Goal: Task Accomplishment & Management: Complete application form

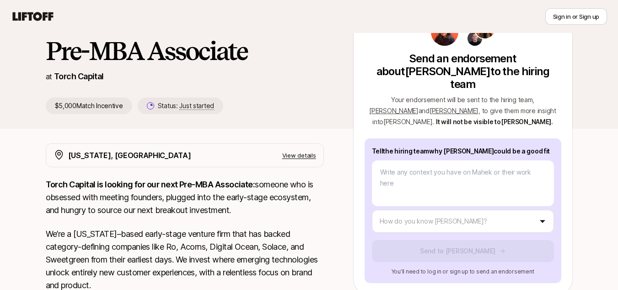
scroll to position [68, 0]
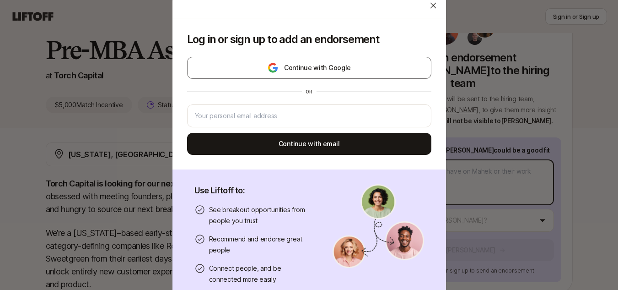
click at [431, 162] on body "New to Liftoff? See how it works Sign in or Sign up Sign in or Sign up [PERSON_…" at bounding box center [309, 77] width 618 height 290
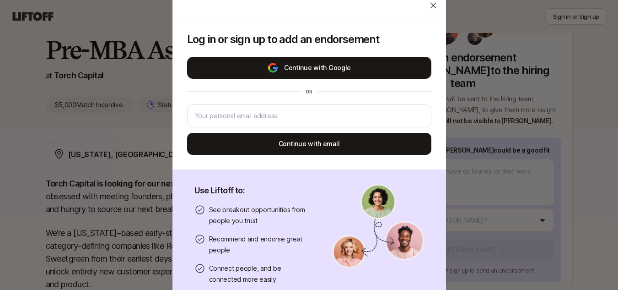
click at [274, 64] on img at bounding box center [272, 67] width 11 height 11
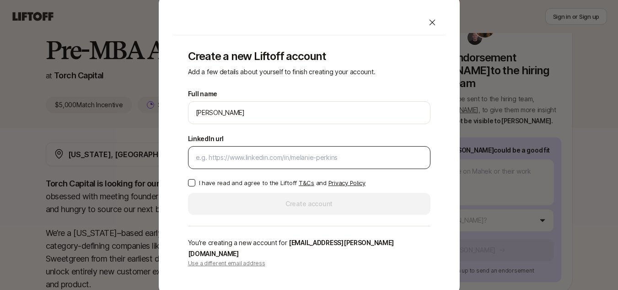
click at [361, 163] on input "LinkedIn url" at bounding box center [309, 157] width 227 height 11
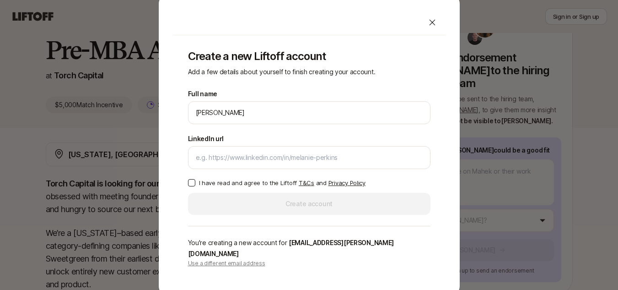
click at [430, 27] on icon at bounding box center [432, 22] width 9 height 9
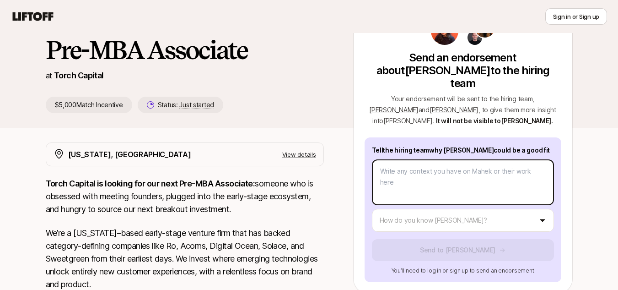
type textarea "x"
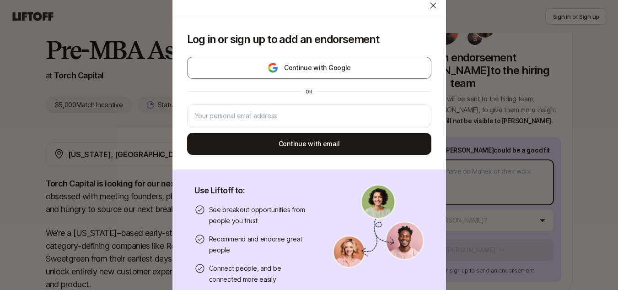
click at [419, 178] on body "New to Liftoff? See how it works Sign in or Sign up Sign in or Sign up [PERSON_…" at bounding box center [309, 77] width 618 height 290
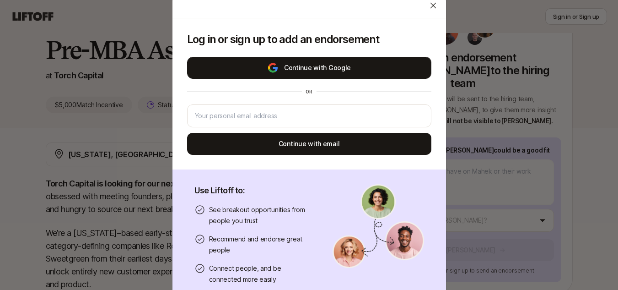
click at [322, 64] on button "Continue with Google" at bounding box center [309, 68] width 244 height 22
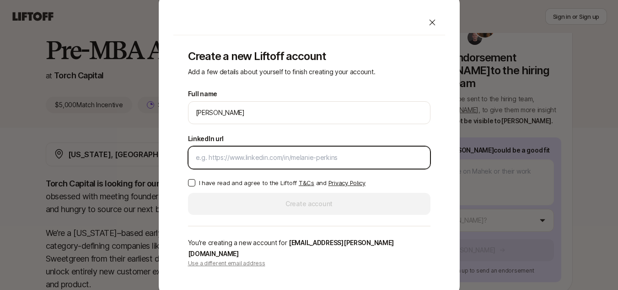
paste input "[URL][DOMAIN_NAME]"
type input "[URL][DOMAIN_NAME]"
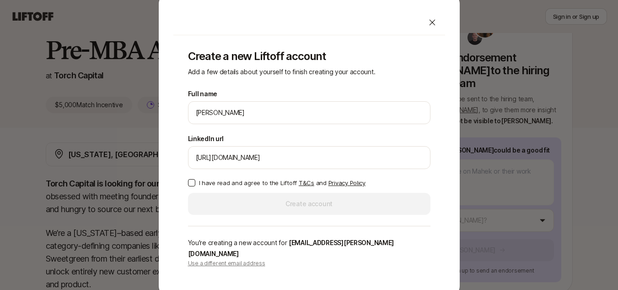
scroll to position [0, 0]
click at [199, 193] on div "Full name [PERSON_NAME] We'll use Sanya as your preferred name. Change Preferre…" at bounding box center [309, 151] width 242 height 126
click at [192, 186] on button "I have read and agree to the Liftoff T&Cs and Privacy Policy" at bounding box center [191, 182] width 7 height 7
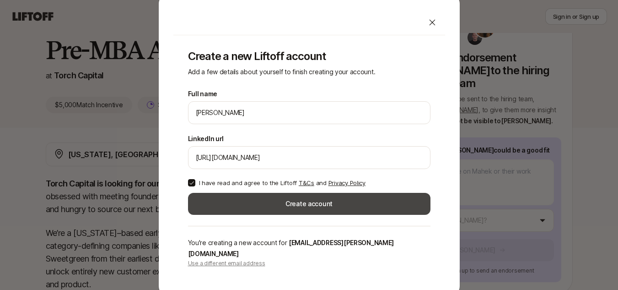
click at [218, 202] on button "Create account" at bounding box center [309, 204] width 242 height 22
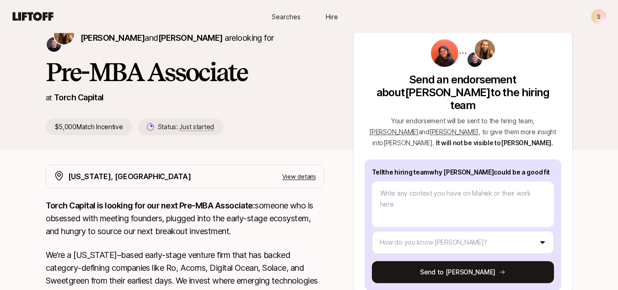
scroll to position [68, 0]
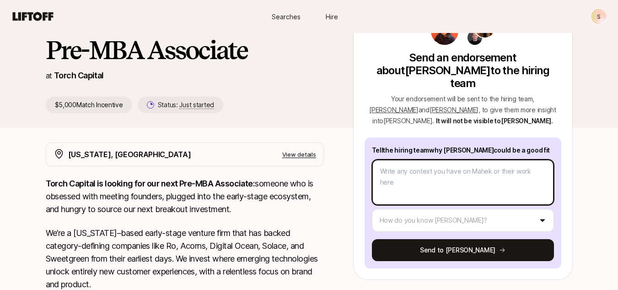
paste textarea "I had the pleasure of working closely with [PERSON_NAME]. Together, we managed …"
type textarea "x"
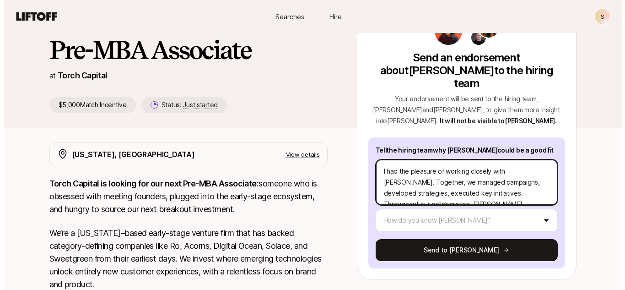
scroll to position [55, 0]
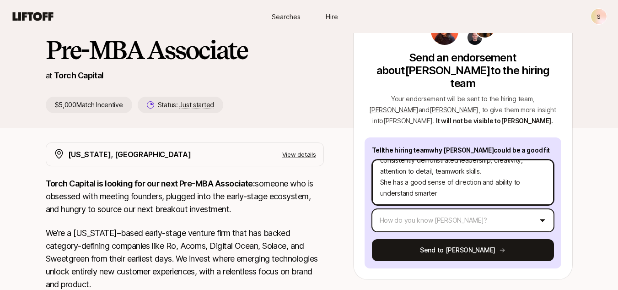
type textarea "I had the pleasure of working closely with [PERSON_NAME]. Together, we managed …"
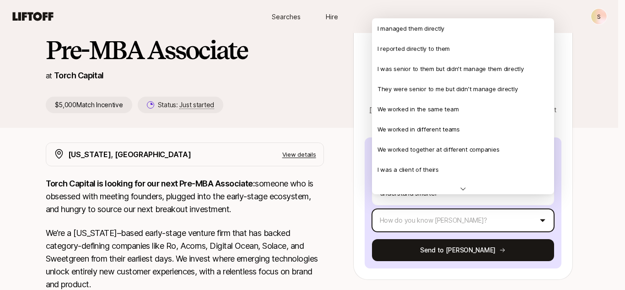
click at [424, 204] on html "New to Liftoff? See how it works S Searches Hire Searches Hire S [PERSON_NAME] …" at bounding box center [312, 77] width 625 height 290
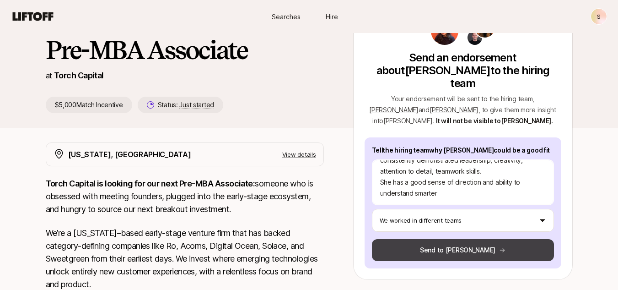
click at [439, 239] on button "Send to [PERSON_NAME]" at bounding box center [463, 250] width 182 height 22
type textarea "x"
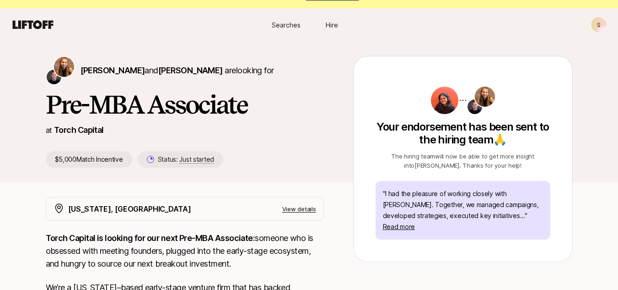
scroll to position [0, 0]
